Goal: Task Accomplishment & Management: Manage account settings

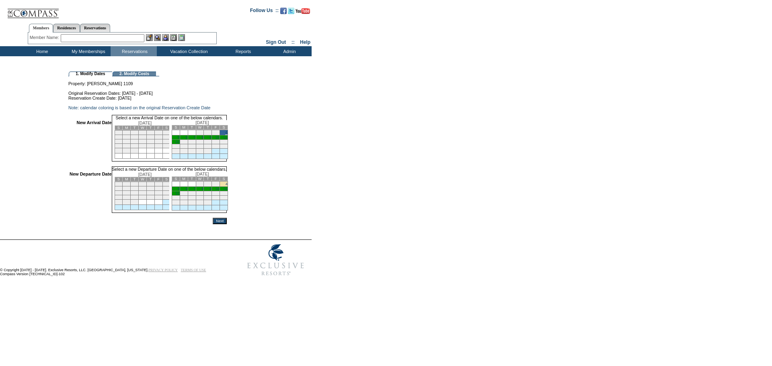
click at [179, 195] on link "12" at bounding box center [177, 193] width 4 height 4
click at [227, 225] on input "Next" at bounding box center [220, 222] width 14 height 6
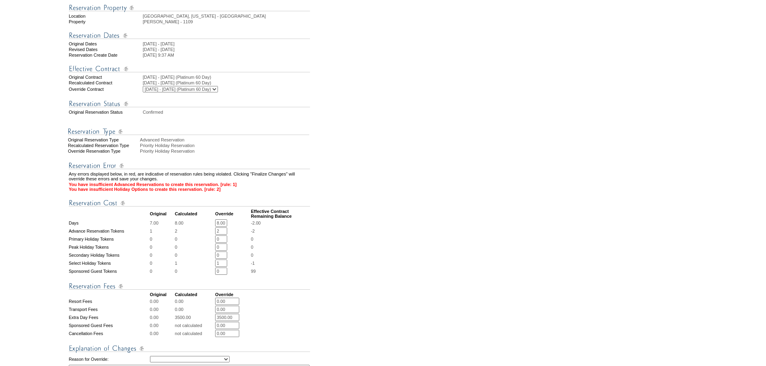
scroll to position [121, 0]
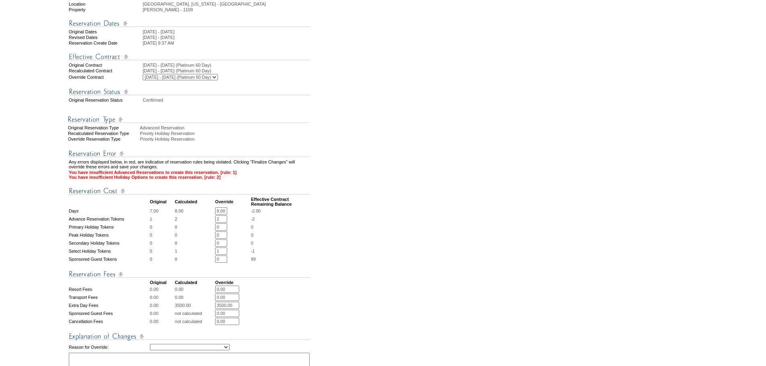
drag, startPoint x: 224, startPoint y: 232, endPoint x: 214, endPoint y: 233, distance: 9.7
click at [214, 223] on tr "Advance Reservation Tokens 1 2 2 * * -2" at bounding box center [189, 219] width 241 height 7
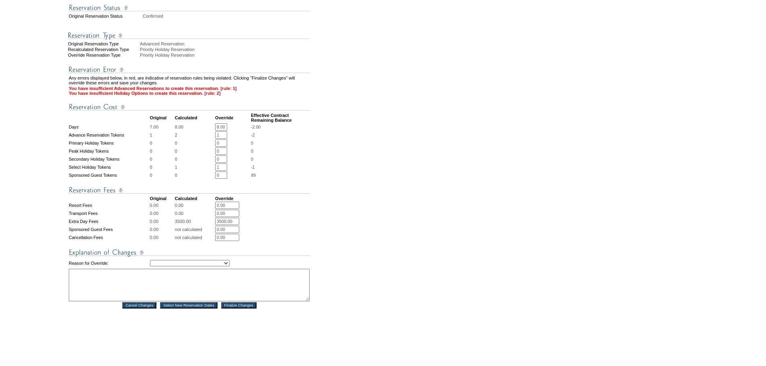
scroll to position [241, 0]
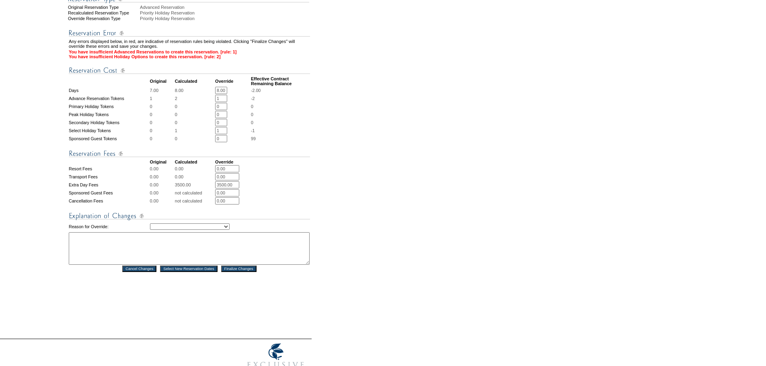
type input "1"
click at [160, 230] on select "Creating Continuous Stay Days Rebooked After Cancellation Editing Occupant Expe…" at bounding box center [190, 227] width 80 height 6
select select "1043"
click at [150, 230] on select "Creating Continuous Stay Days Rebooked After Cancellation Editing Occupant Expe…" at bounding box center [190, 227] width 80 height 6
click at [102, 260] on textarea at bounding box center [189, 248] width 241 height 33
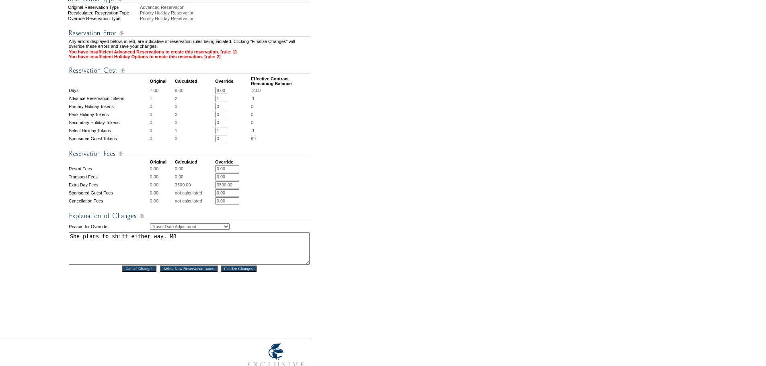
type textarea "She plans to shift either way. MB"
click at [245, 272] on input "Finalize Changes" at bounding box center [238, 269] width 35 height 6
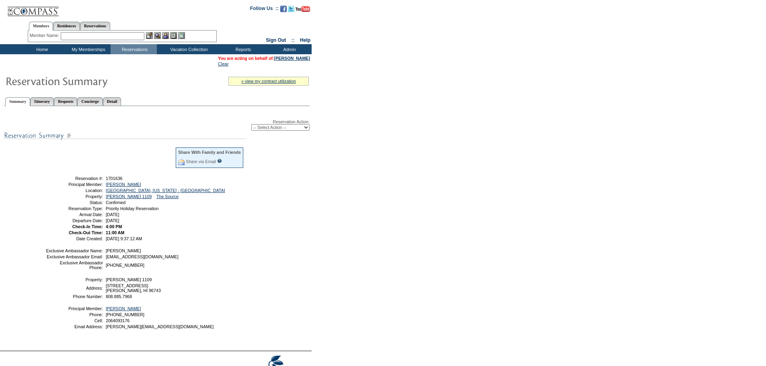
click at [41, 49] on td "Home" at bounding box center [41, 49] width 46 height 10
